Goal: Task Accomplishment & Management: Complete application form

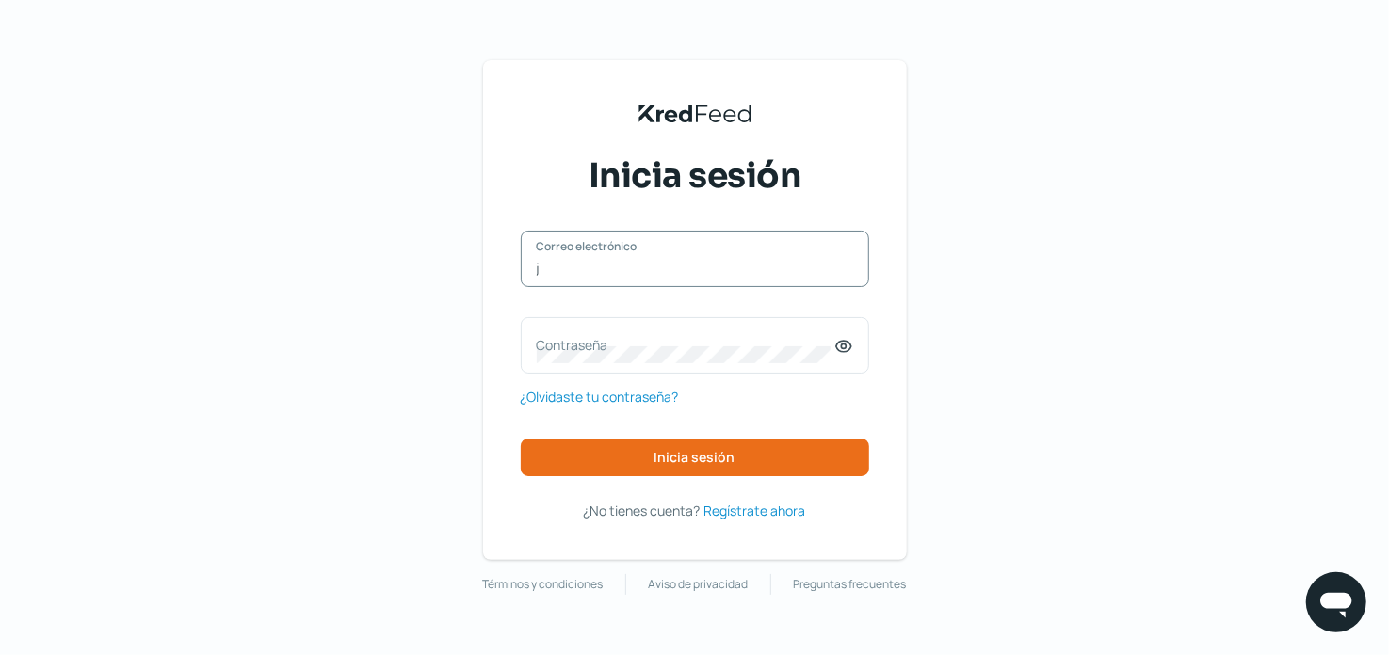
type input "[PERSON_NAME][EMAIL_ADDRESS][PERSON_NAME][MEDICAL_DATA][DOMAIN_NAME]"
click at [621, 338] on label "Contraseña" at bounding box center [686, 345] width 298 height 18
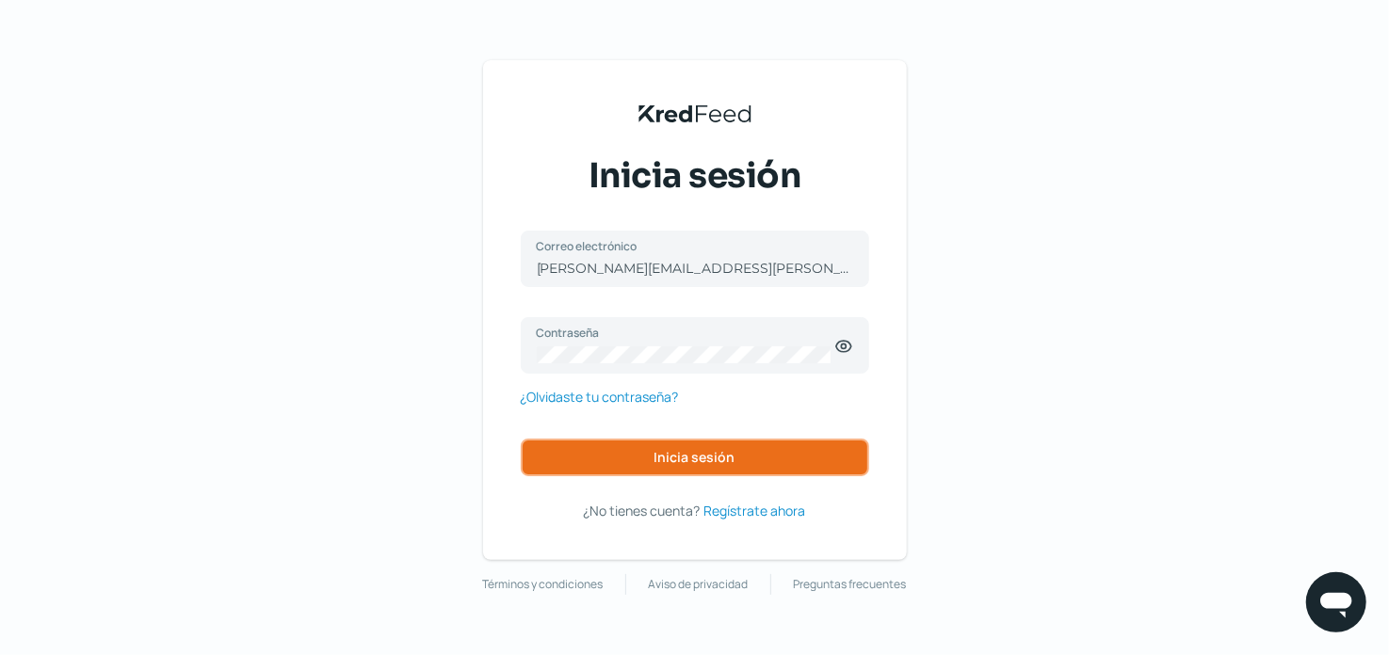
click at [764, 446] on button "Inicia sesión" at bounding box center [695, 458] width 348 height 38
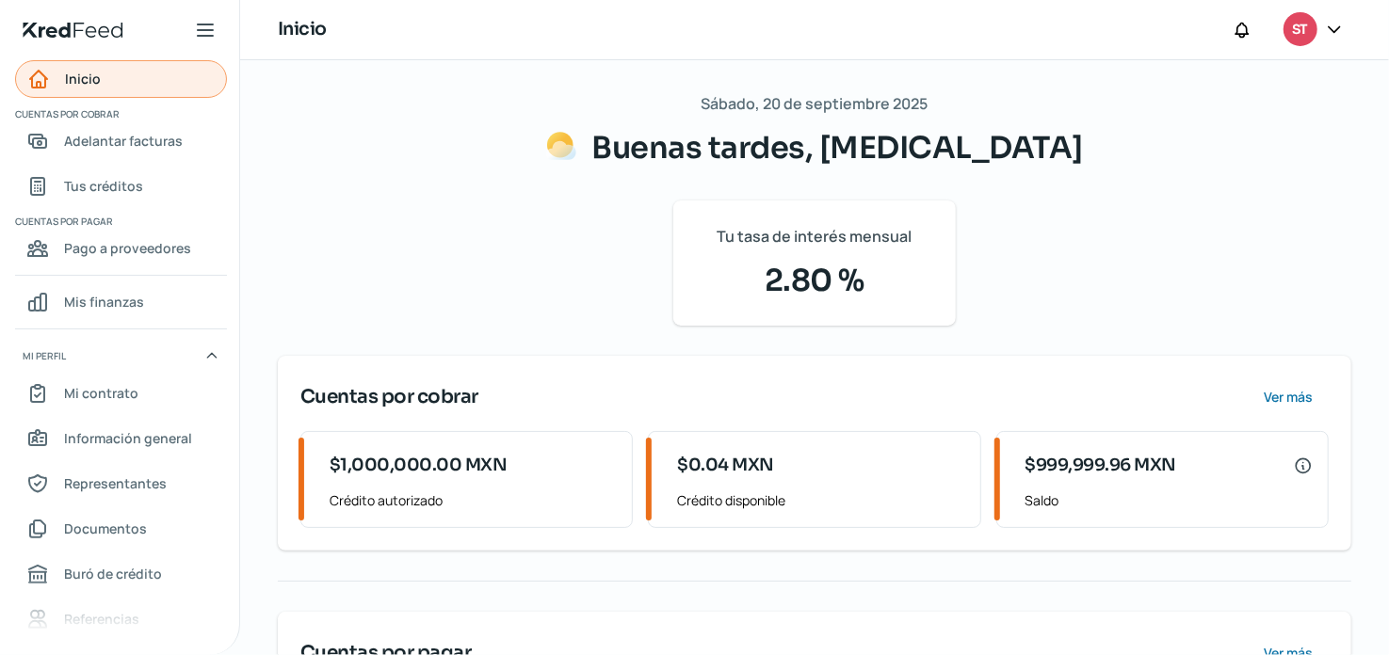
click at [143, 78] on link "Inicio" at bounding box center [121, 79] width 212 height 38
click at [138, 510] on link "Documentos" at bounding box center [121, 529] width 212 height 38
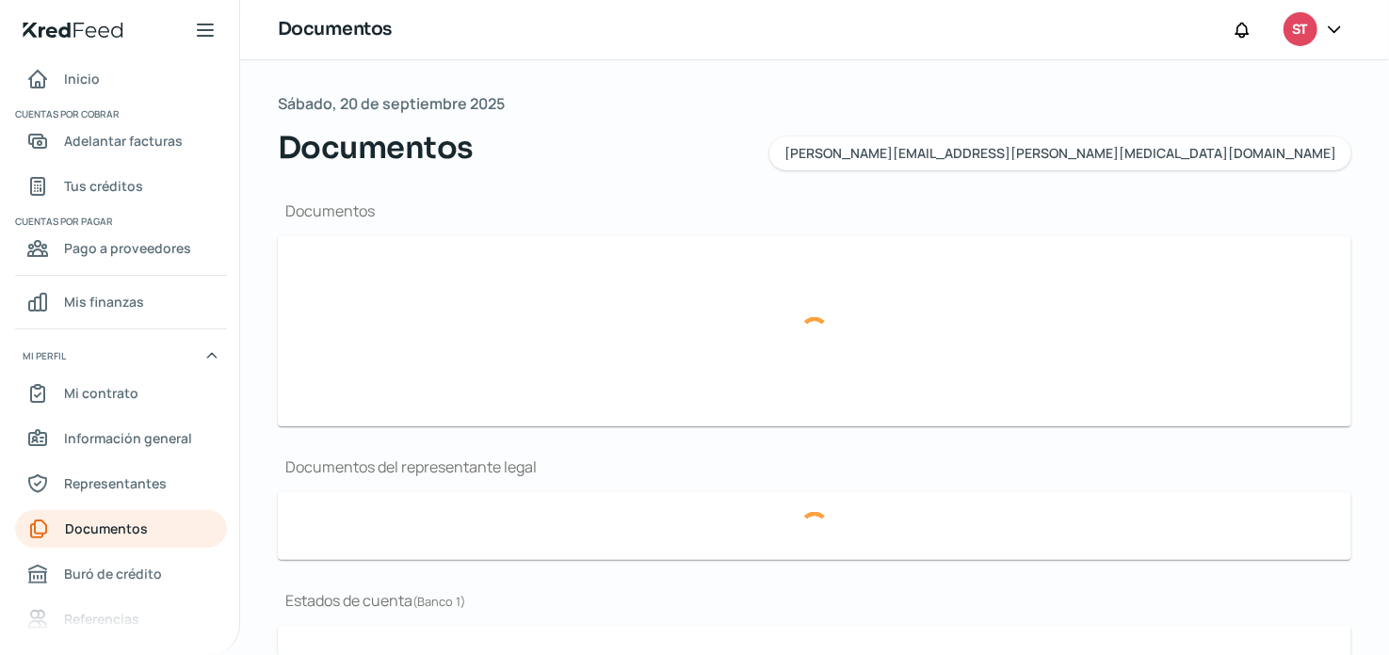
type input "[PERSON_NAME] FISCAL [MEDICAL_DATA].pdf"
type input "[MEDICAL_DATA] logo.jpg"
type input "ACTA ASAMBLEA No 12241 MARZO 2022.pdf"
type input "08 PERIODO AGOSTO 2025.pdf"
type input "07 PERIODO [PERSON_NAME] 2025.pdf"
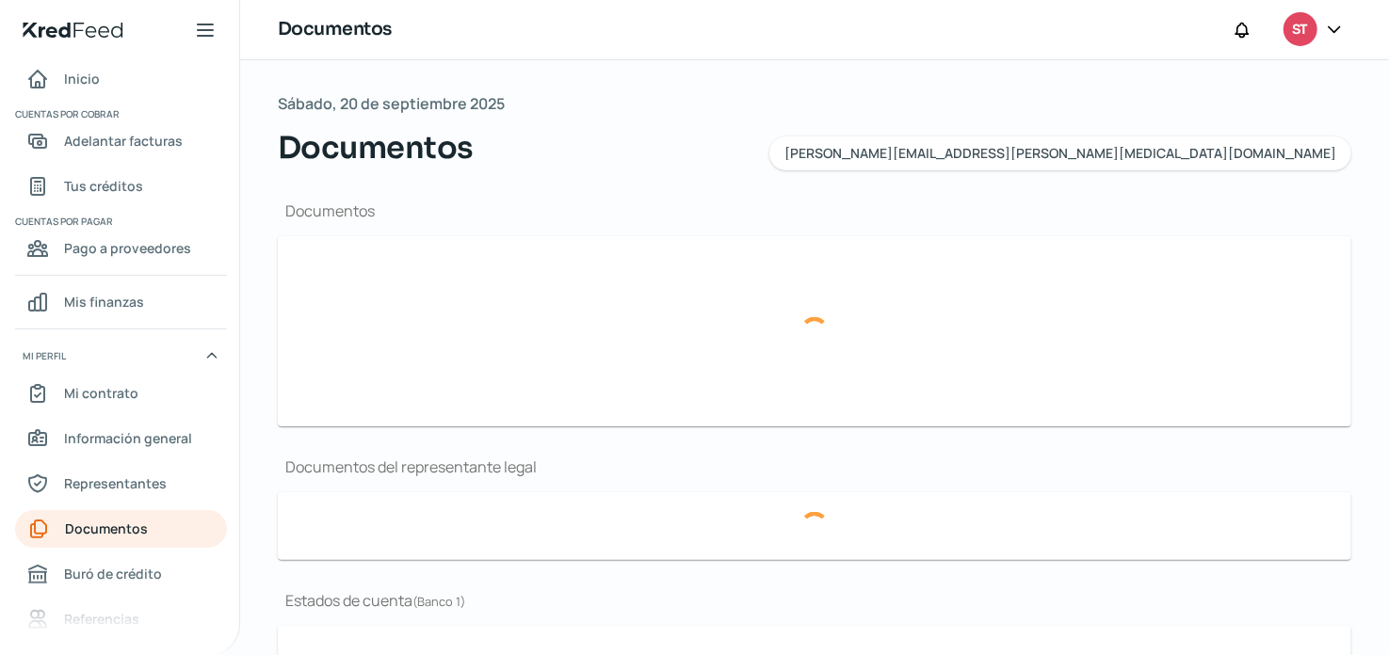
type input "06 PERIODO JUNIO 2025.pdf"
type input "08 Periodo_AGOSTO 2025.pdf"
type input "07 Periodo_[DATE].pdf"
type input "06 Periodo_JUN 2025.pdf"
